Goal: Find specific page/section: Find specific page/section

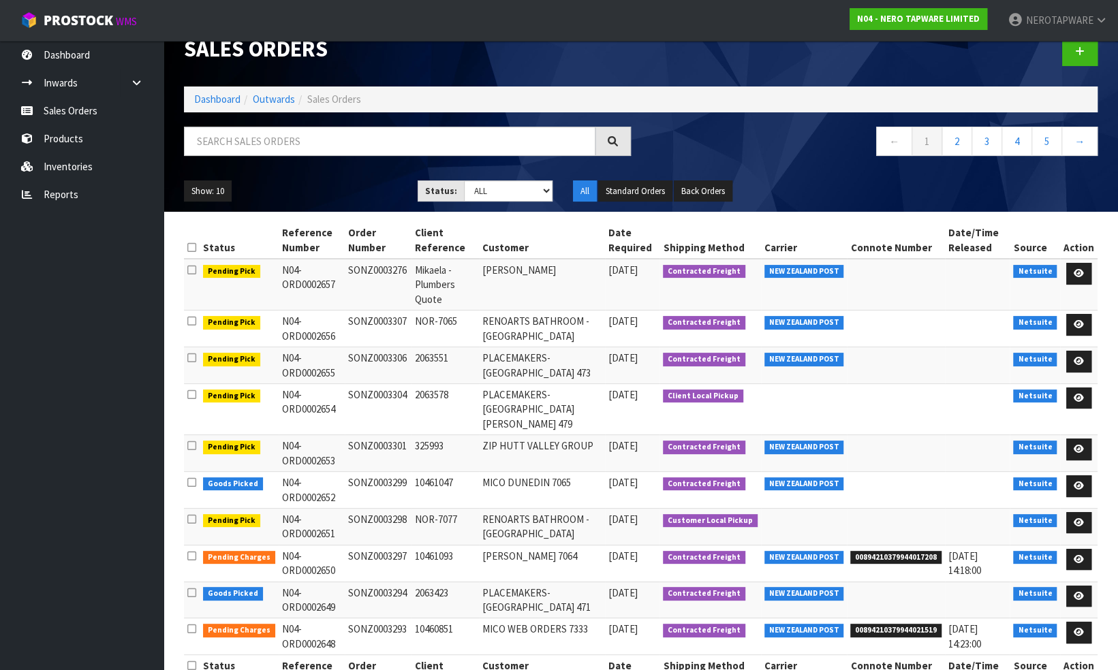
scroll to position [37, 0]
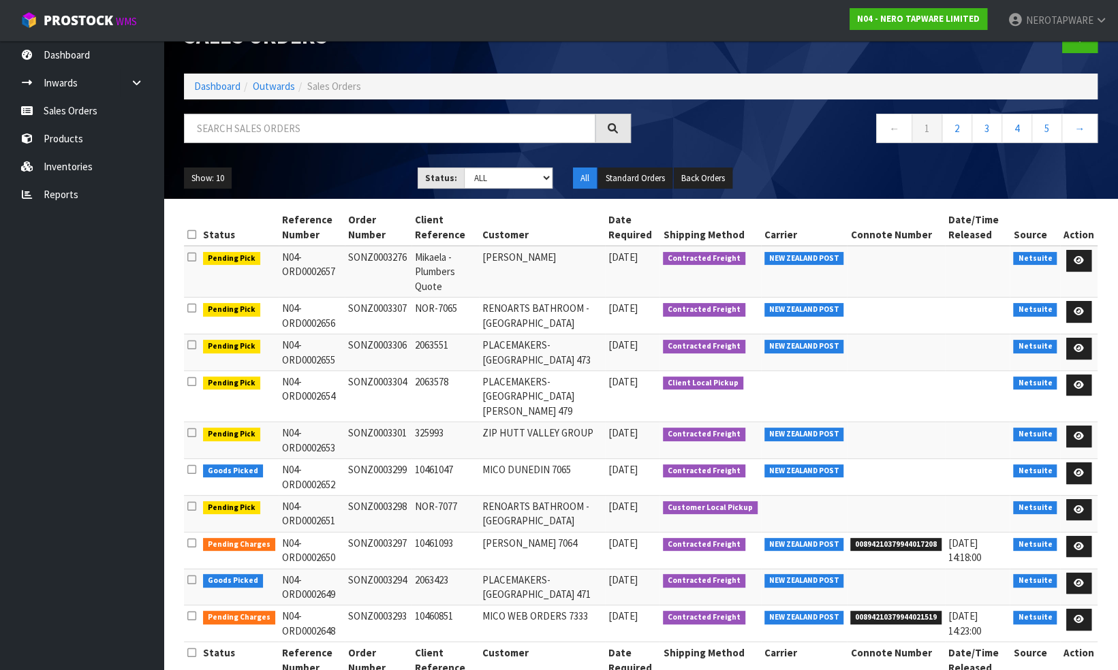
click at [382, 371] on td "SONZ0003304" at bounding box center [378, 396] width 67 height 51
copy td "SONZ0003304"
click at [388, 371] on td "SONZ0003304" at bounding box center [378, 396] width 67 height 51
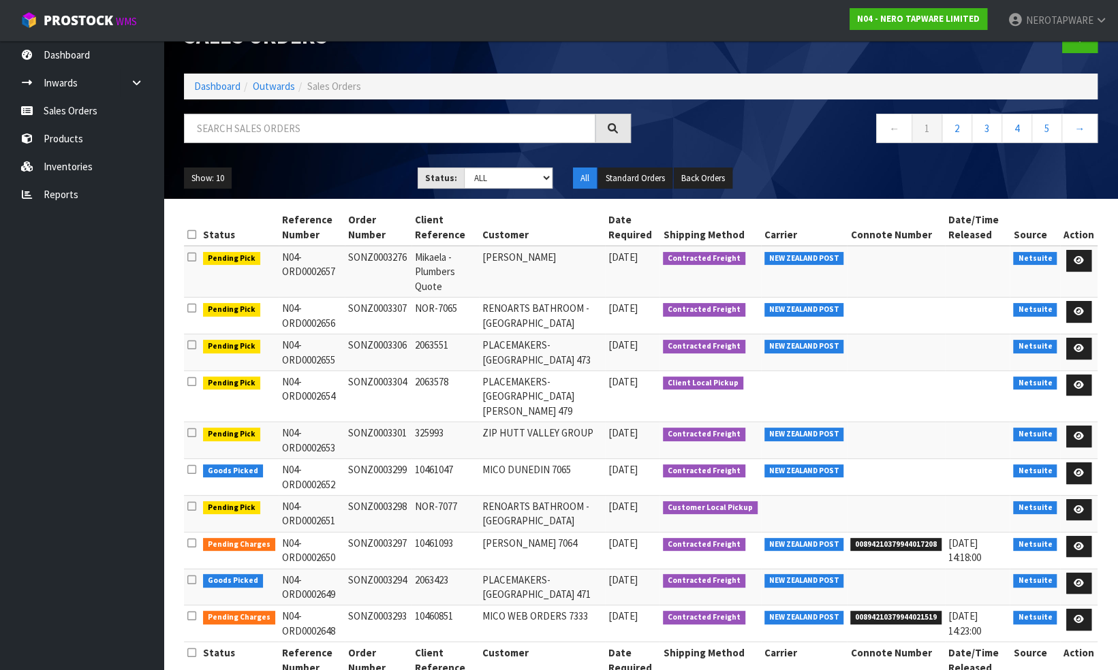
click at [380, 371] on td "SONZ0003304" at bounding box center [378, 396] width 67 height 51
